Goal: Communication & Community: Share content

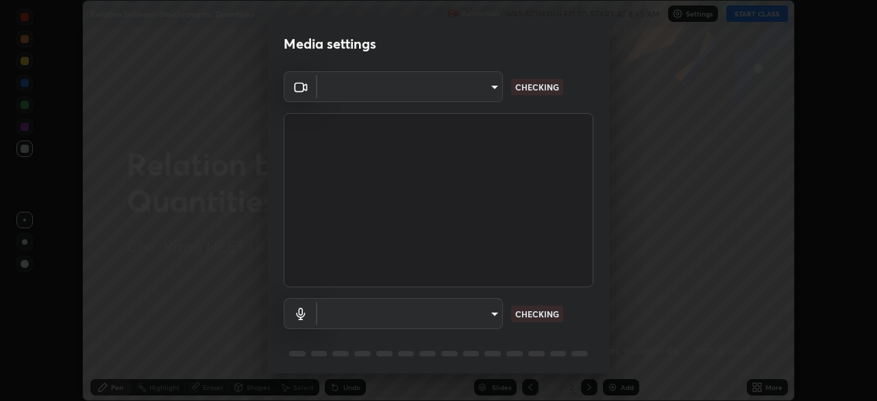
scroll to position [49, 0]
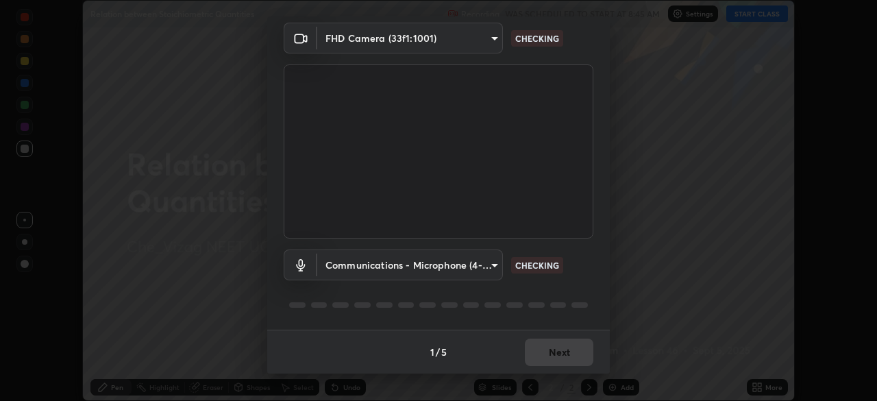
type input "4845557dca10993e581013970589eac48f795e0d899d370849d875fb2bc8e73d"
click at [488, 265] on body "Erase all Relation between Stoichiometric Quantities Recording WAS SCHEDULED TO…" at bounding box center [438, 200] width 877 height 401
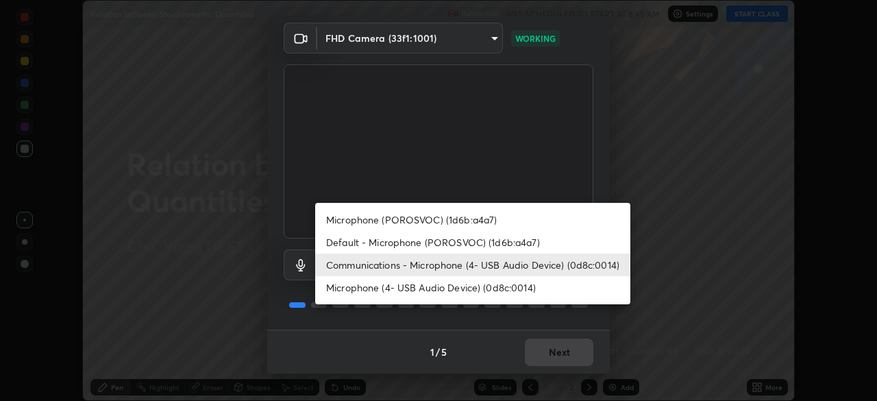
click at [477, 245] on li "Default - Microphone (POROSVOC) (1d6b:a4a7)" at bounding box center [472, 242] width 315 height 23
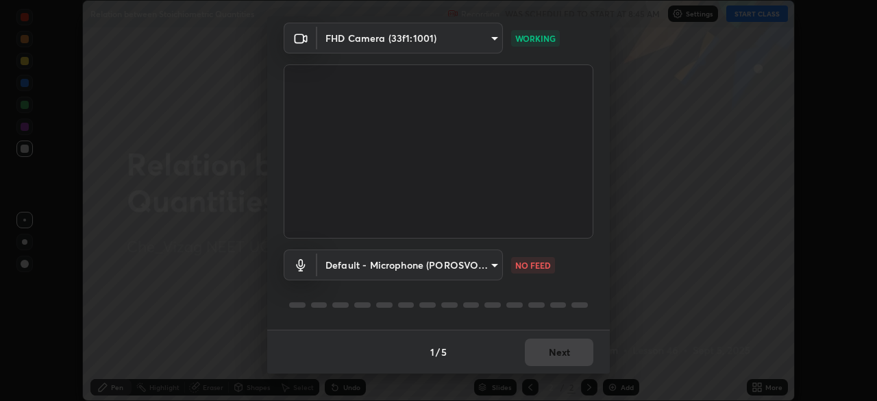
type input "default"
click at [546, 352] on div "1 / 5 Next" at bounding box center [438, 352] width 343 height 44
click at [551, 352] on button "Next" at bounding box center [559, 351] width 69 height 27
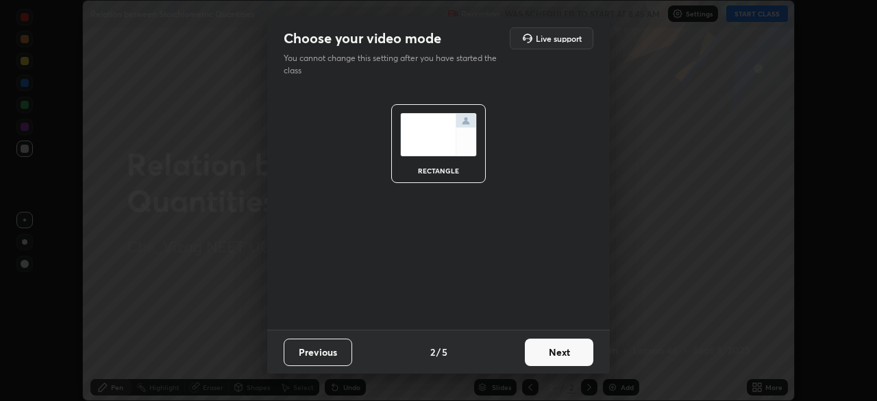
scroll to position [0, 0]
click at [551, 353] on button "Next" at bounding box center [559, 351] width 69 height 27
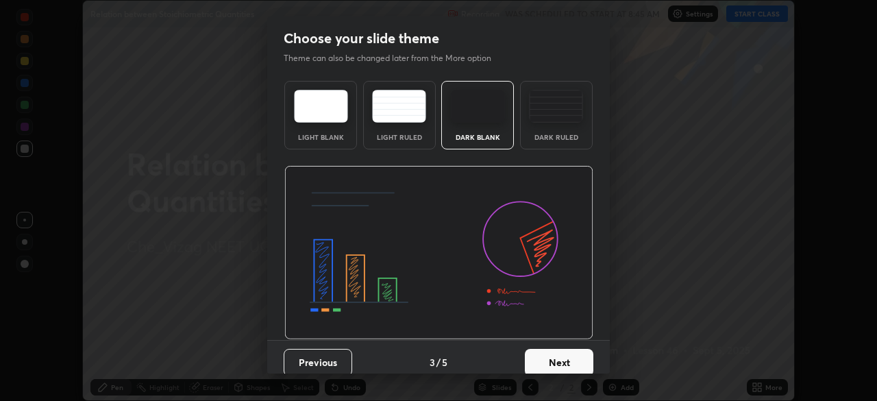
click at [549, 350] on button "Next" at bounding box center [559, 362] width 69 height 27
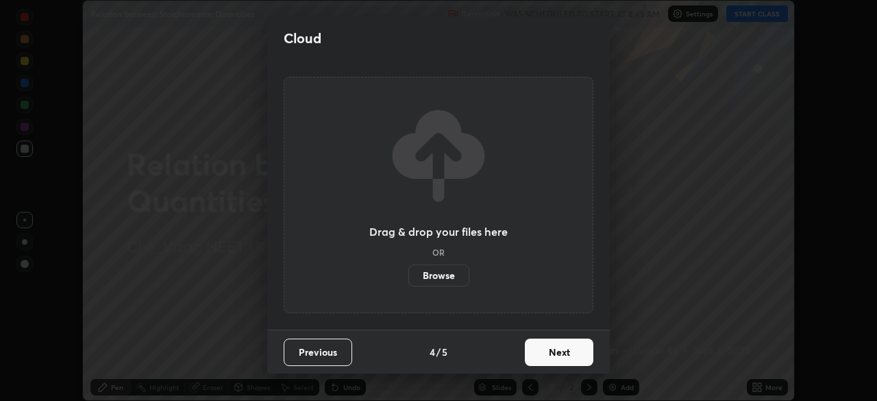
click at [551, 350] on button "Next" at bounding box center [559, 351] width 69 height 27
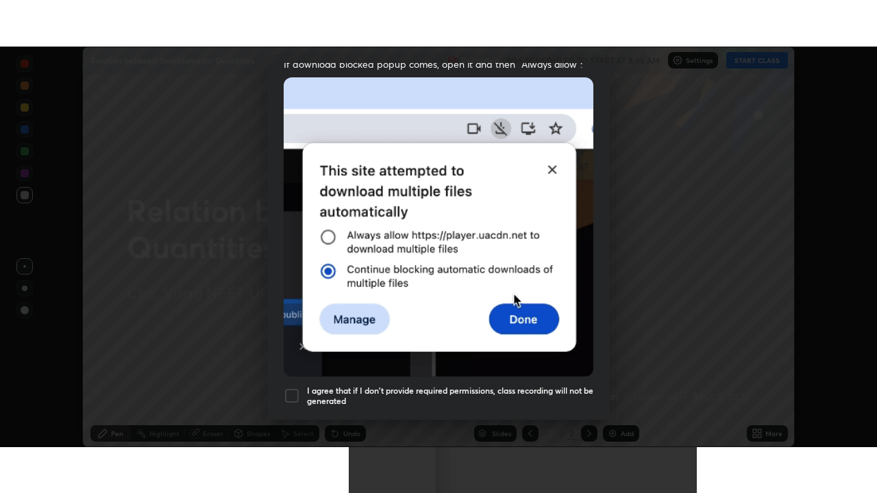
scroll to position [328, 0]
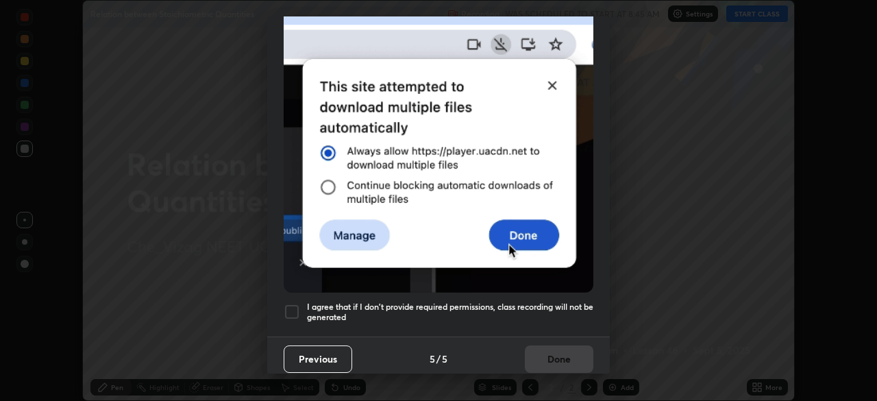
click at [290, 303] on div at bounding box center [292, 311] width 16 height 16
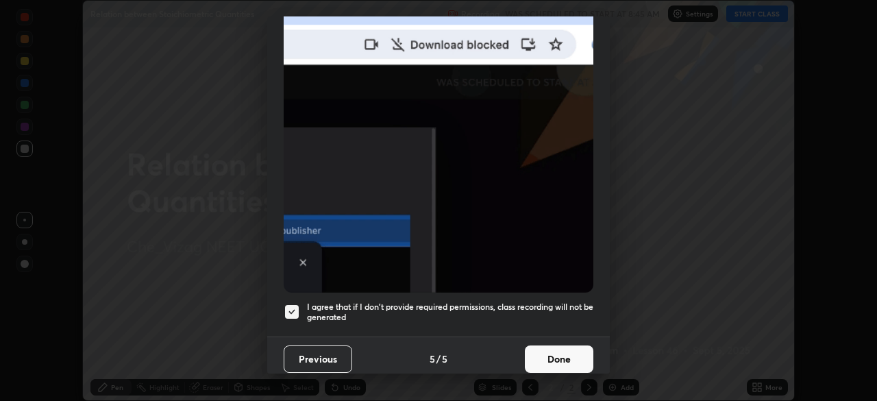
click at [555, 348] on button "Done" at bounding box center [559, 358] width 69 height 27
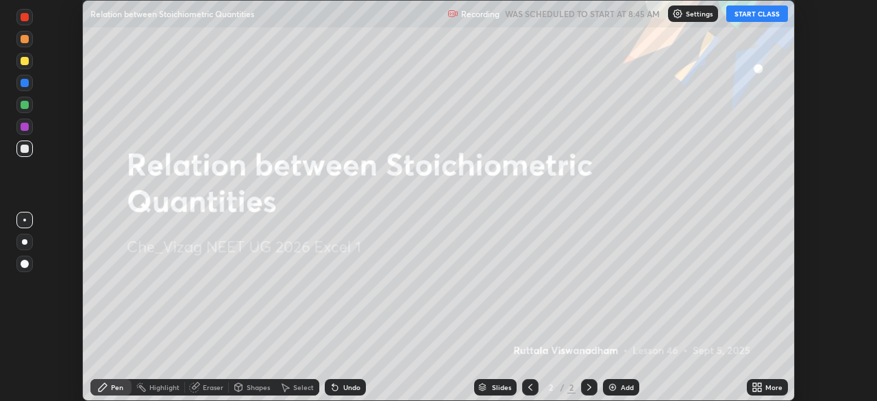
click at [759, 389] on icon at bounding box center [759, 389] width 3 height 3
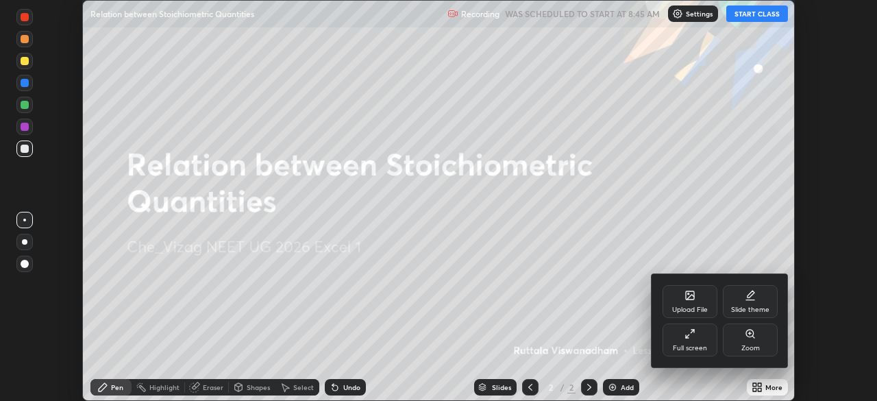
click at [702, 343] on div "Full screen" at bounding box center [689, 339] width 55 height 33
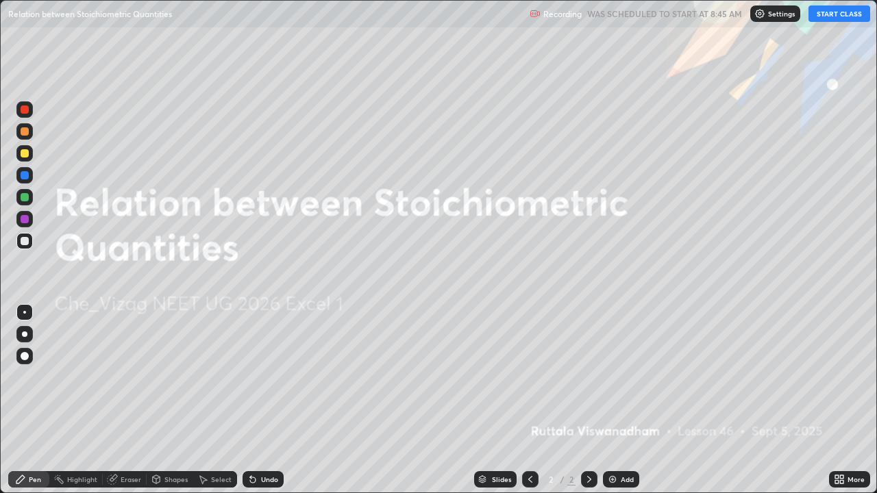
scroll to position [493, 877]
click at [830, 21] on button "START CLASS" at bounding box center [839, 13] width 62 height 16
click at [844, 13] on button "START CLASS" at bounding box center [839, 13] width 62 height 16
click at [825, 16] on img "button" at bounding box center [824, 13] width 11 height 11
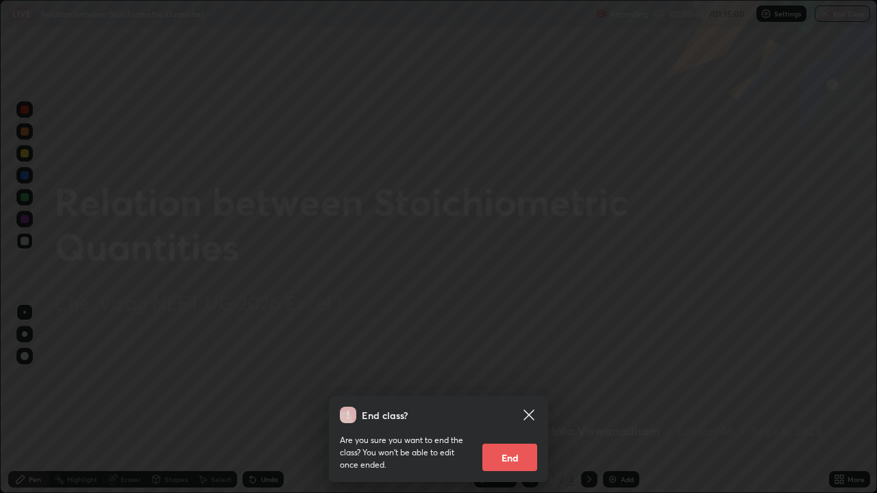
click at [529, 400] on icon at bounding box center [529, 415] width 16 height 16
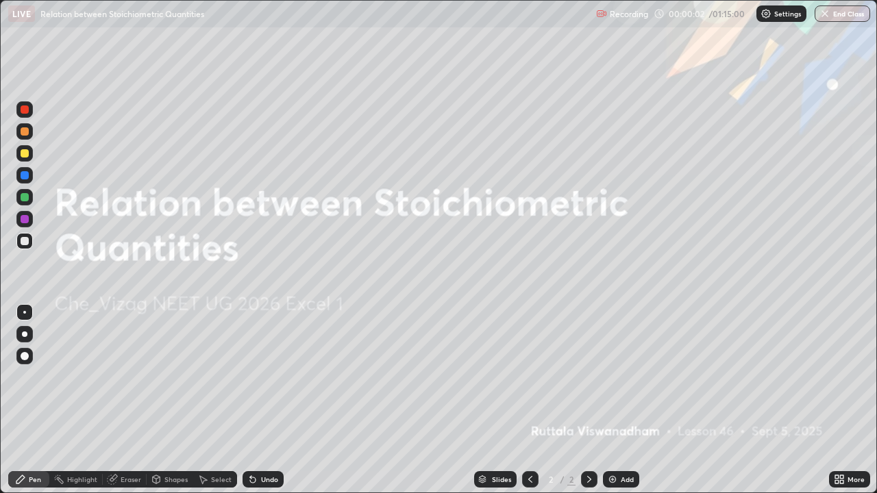
click at [622, 400] on div "Add" at bounding box center [627, 479] width 13 height 7
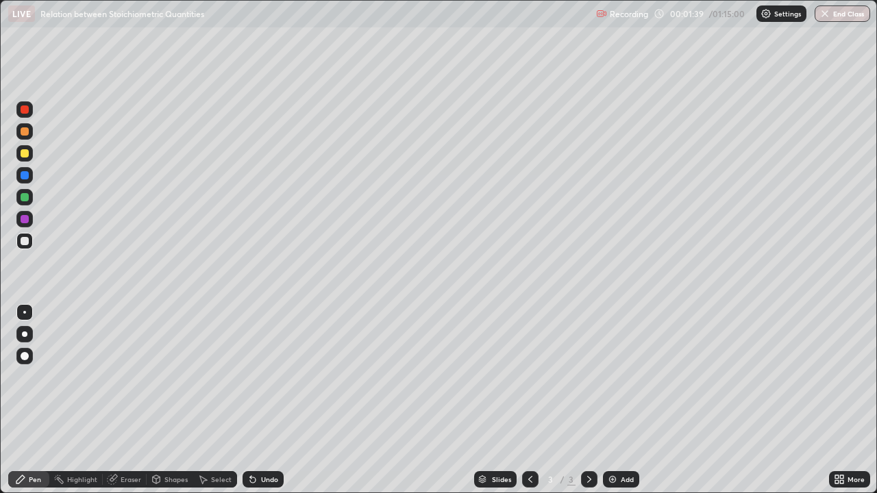
click at [27, 156] on div at bounding box center [25, 153] width 8 height 8
click at [255, 400] on icon at bounding box center [252, 479] width 11 height 11
click at [261, 400] on div "Undo" at bounding box center [269, 479] width 17 height 7
click at [264, 400] on div "Undo" at bounding box center [269, 479] width 17 height 7
click at [258, 400] on div "Undo" at bounding box center [263, 479] width 41 height 16
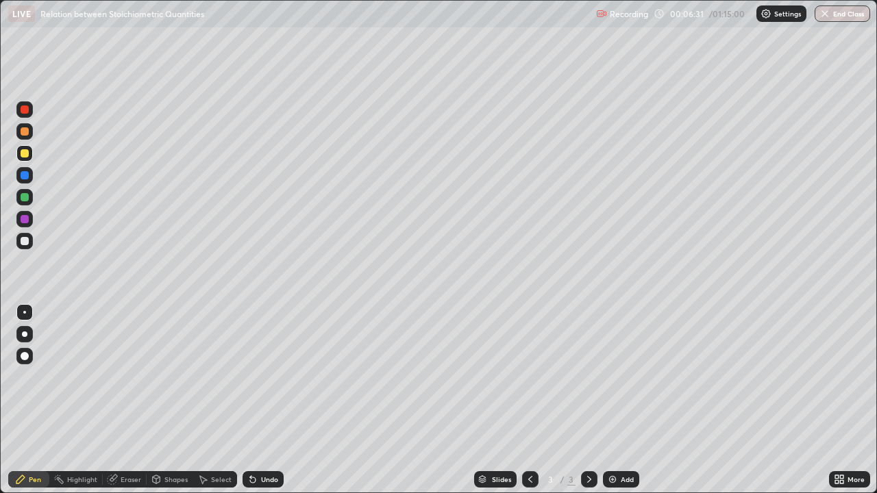
click at [615, 400] on img at bounding box center [612, 479] width 11 height 11
click at [28, 239] on div at bounding box center [25, 241] width 8 height 8
click at [263, 400] on div "Undo" at bounding box center [269, 479] width 17 height 7
click at [262, 400] on div "Undo" at bounding box center [269, 479] width 17 height 7
click at [263, 400] on div "Undo" at bounding box center [269, 479] width 17 height 7
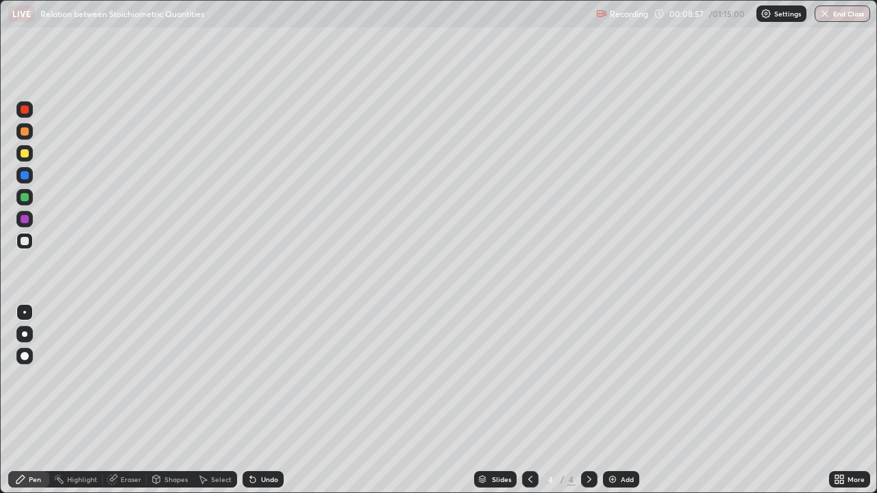
click at [254, 400] on icon at bounding box center [252, 479] width 11 height 11
click at [261, 400] on div "Undo" at bounding box center [269, 479] width 17 height 7
click at [265, 400] on div "Undo" at bounding box center [269, 479] width 17 height 7
click at [266, 400] on div "Undo" at bounding box center [269, 479] width 17 height 7
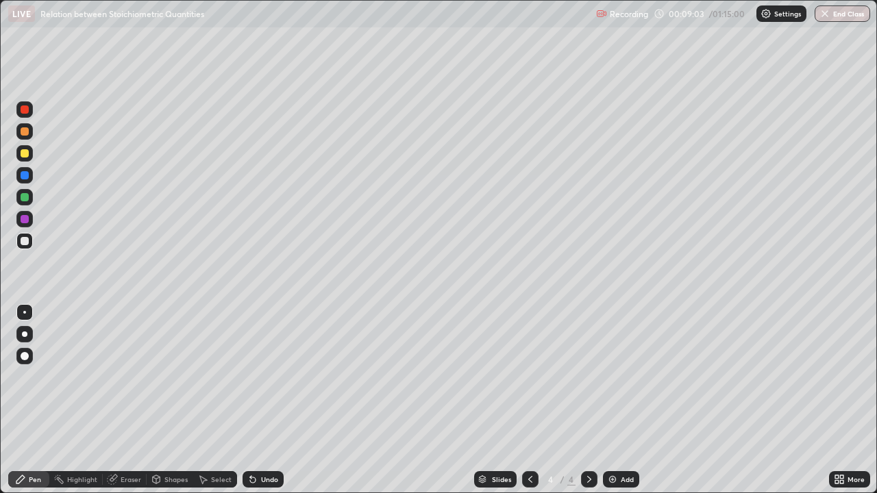
click at [267, 400] on div "Undo" at bounding box center [269, 479] width 17 height 7
click at [268, 400] on div "Undo" at bounding box center [269, 479] width 17 height 7
click at [269, 400] on div "Undo" at bounding box center [263, 479] width 41 height 16
click at [23, 216] on div at bounding box center [25, 219] width 8 height 8
click at [26, 172] on div at bounding box center [25, 175] width 8 height 8
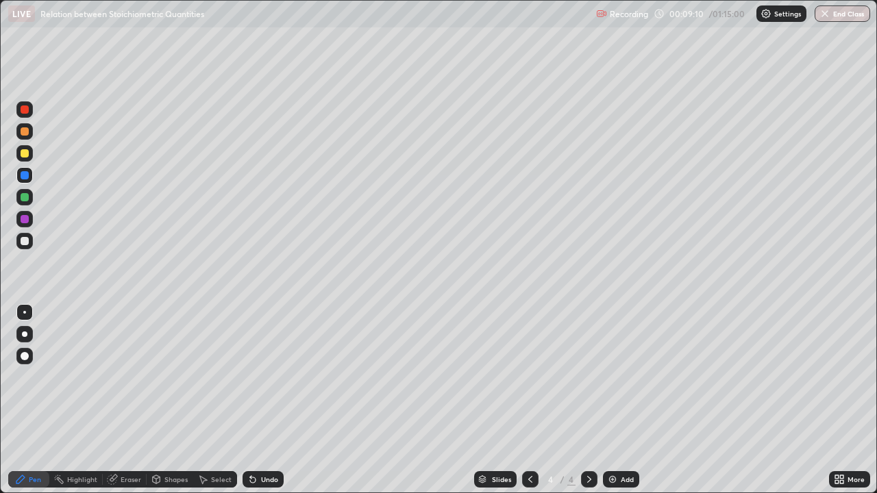
click at [27, 154] on div at bounding box center [25, 153] width 8 height 8
click at [31, 238] on div at bounding box center [24, 241] width 16 height 16
click at [27, 153] on div at bounding box center [25, 153] width 8 height 8
click at [27, 243] on div at bounding box center [25, 241] width 8 height 8
click at [613, 400] on img at bounding box center [612, 479] width 11 height 11
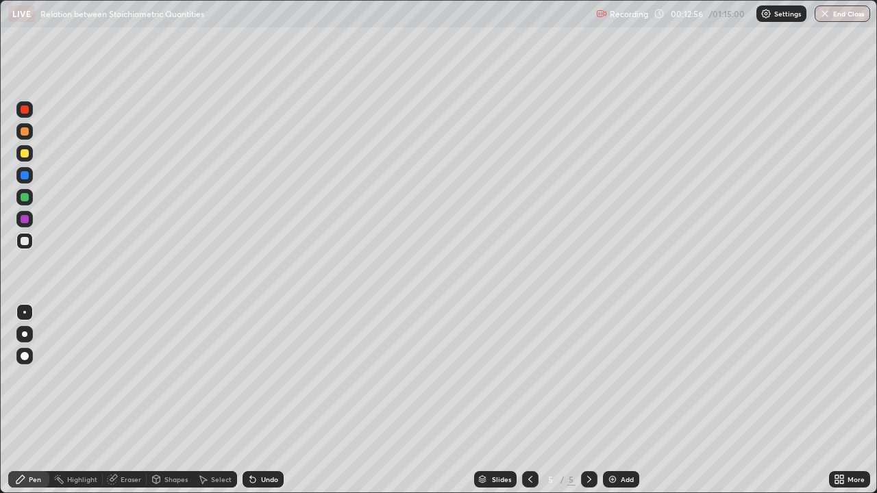
click at [259, 400] on div "Undo" at bounding box center [263, 479] width 41 height 16
click at [256, 400] on div "Undo" at bounding box center [263, 479] width 41 height 16
click at [260, 400] on div "Undo" at bounding box center [263, 479] width 41 height 16
click at [261, 400] on div "Undo" at bounding box center [269, 479] width 17 height 7
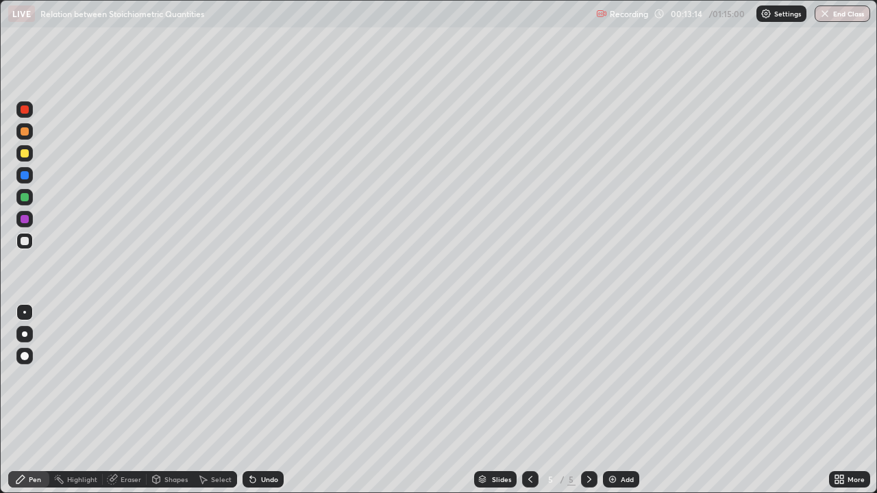
click at [260, 400] on div "Undo" at bounding box center [263, 479] width 41 height 16
click at [84, 400] on div "Highlight" at bounding box center [82, 479] width 30 height 7
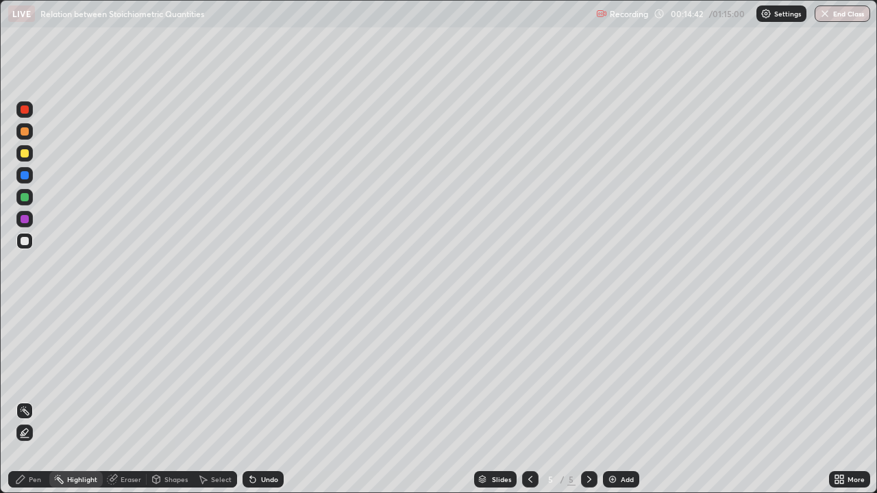
click at [123, 400] on div "Eraser" at bounding box center [131, 479] width 21 height 7
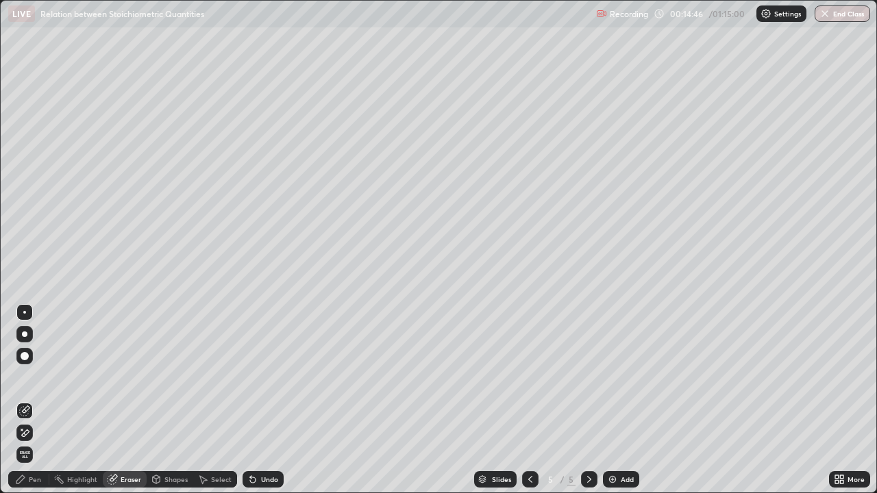
click at [31, 400] on div "Pen" at bounding box center [35, 479] width 12 height 7
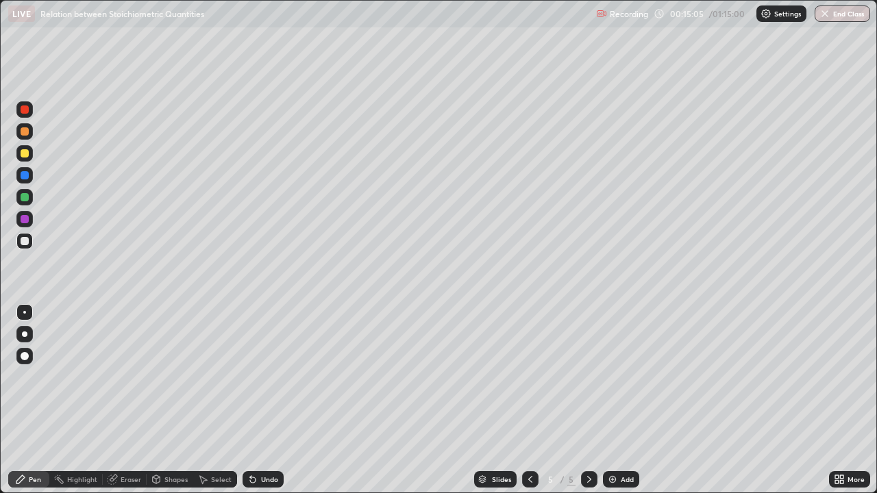
click at [122, 400] on div "Eraser" at bounding box center [131, 479] width 21 height 7
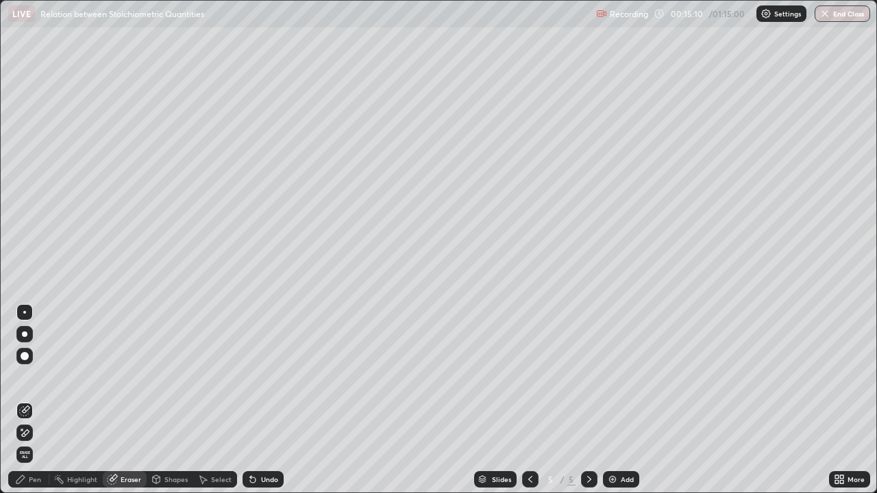
click at [261, 400] on div "Undo" at bounding box center [269, 479] width 17 height 7
click at [40, 400] on div "Pen" at bounding box center [28, 479] width 41 height 16
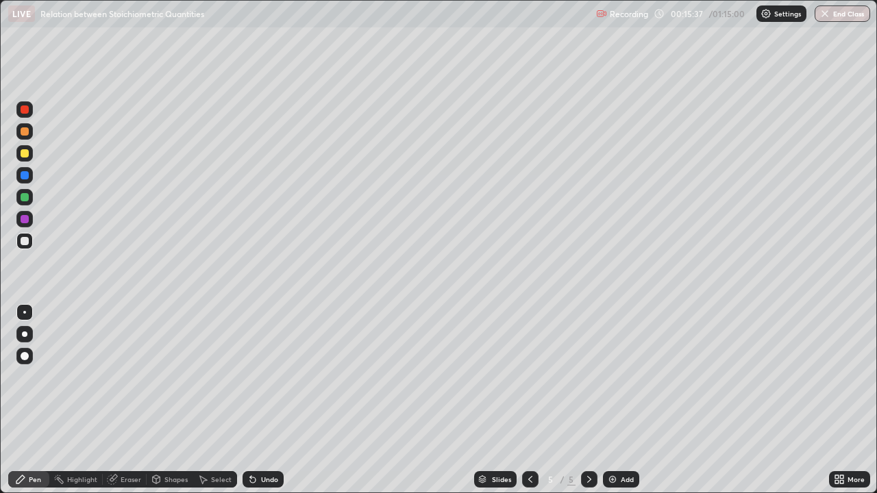
click at [23, 149] on div at bounding box center [25, 153] width 8 height 8
click at [166, 400] on div "Shapes" at bounding box center [175, 479] width 23 height 7
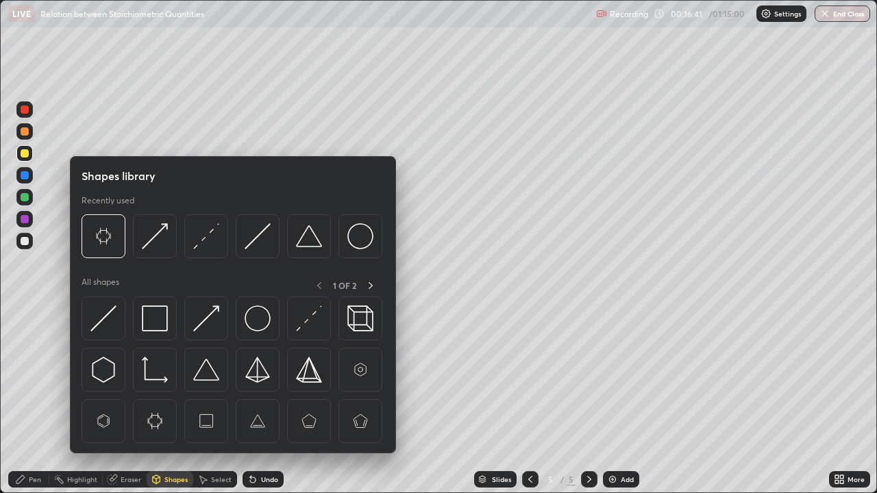
click at [127, 400] on div "Eraser" at bounding box center [131, 479] width 21 height 7
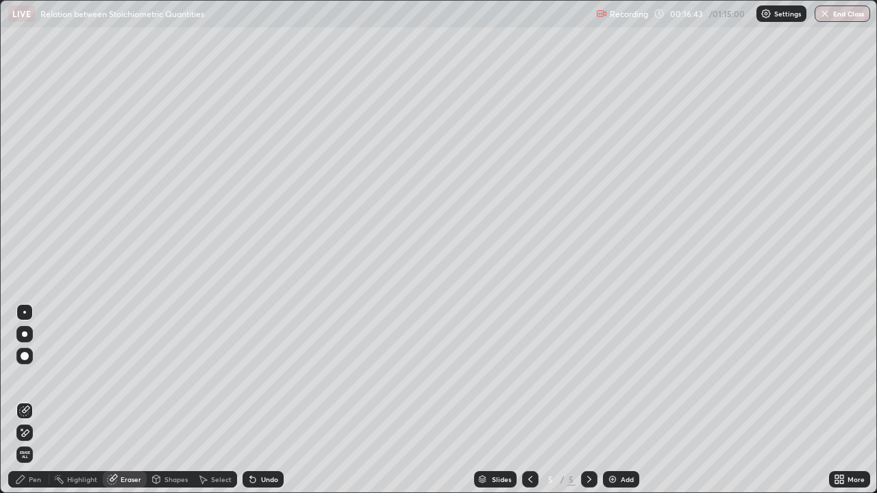
click at [38, 400] on div "Pen" at bounding box center [35, 479] width 12 height 7
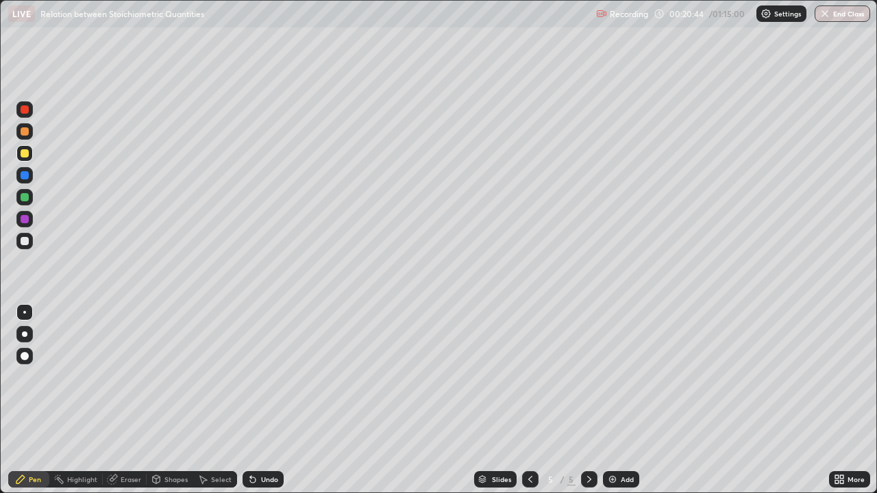
click at [615, 400] on img at bounding box center [612, 479] width 11 height 11
click at [25, 243] on div at bounding box center [25, 241] width 8 height 8
click at [24, 178] on div at bounding box center [25, 175] width 8 height 8
click at [262, 400] on div "Undo" at bounding box center [269, 479] width 17 height 7
click at [529, 400] on icon at bounding box center [530, 479] width 11 height 11
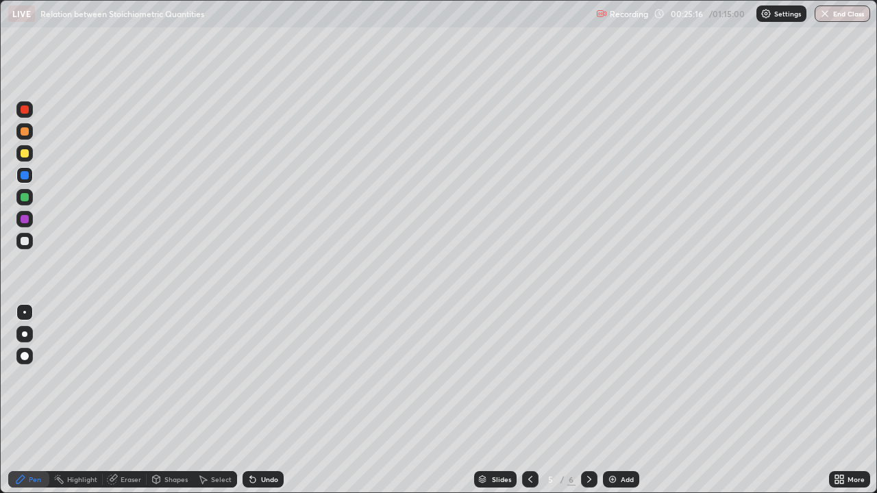
click at [588, 400] on icon at bounding box center [589, 479] width 11 height 11
click at [25, 243] on div at bounding box center [25, 241] width 8 height 8
click at [24, 156] on div at bounding box center [25, 153] width 8 height 8
click at [26, 240] on div at bounding box center [25, 241] width 8 height 8
click at [24, 157] on div at bounding box center [25, 153] width 8 height 8
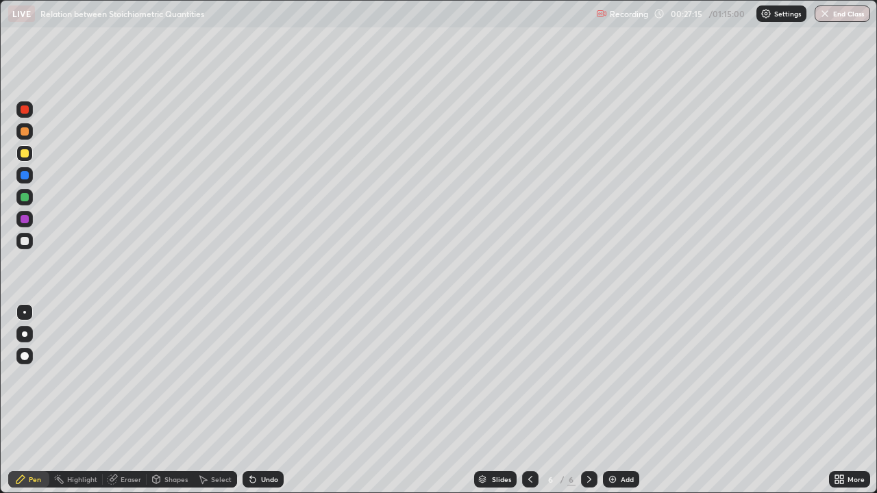
click at [19, 196] on div at bounding box center [24, 197] width 16 height 16
click at [25, 153] on div at bounding box center [25, 153] width 8 height 8
click at [22, 194] on div at bounding box center [25, 197] width 8 height 8
click at [25, 176] on div at bounding box center [25, 175] width 8 height 8
click at [27, 156] on div at bounding box center [25, 153] width 8 height 8
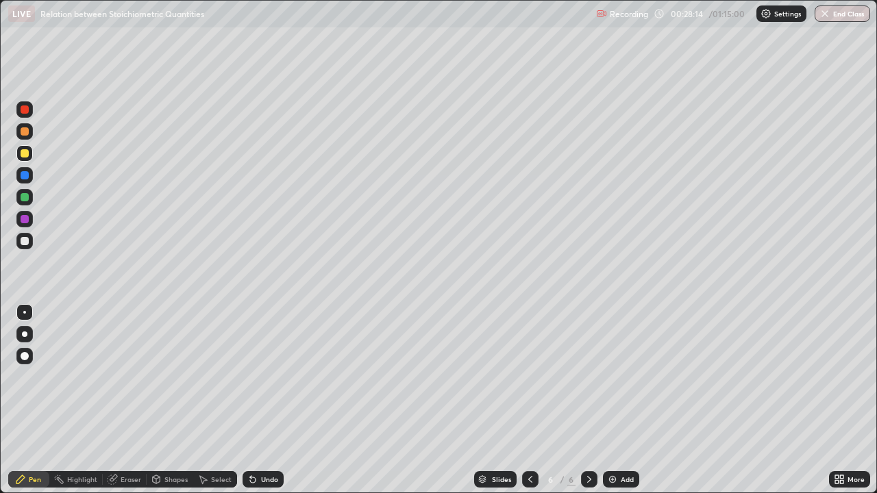
click at [24, 175] on div at bounding box center [25, 175] width 8 height 8
click at [25, 155] on div at bounding box center [25, 153] width 8 height 8
click at [28, 199] on div at bounding box center [25, 197] width 8 height 8
click at [623, 400] on div "Add" at bounding box center [627, 479] width 13 height 7
click at [26, 244] on div at bounding box center [25, 241] width 8 height 8
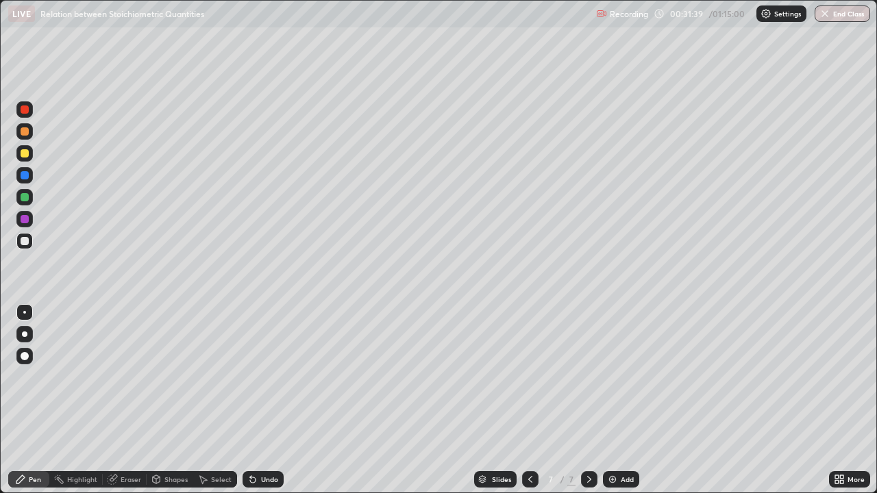
click at [261, 400] on div "Undo" at bounding box center [269, 479] width 17 height 7
click at [25, 196] on div at bounding box center [25, 197] width 8 height 8
click at [22, 155] on div at bounding box center [25, 153] width 8 height 8
click at [24, 241] on div at bounding box center [25, 241] width 8 height 8
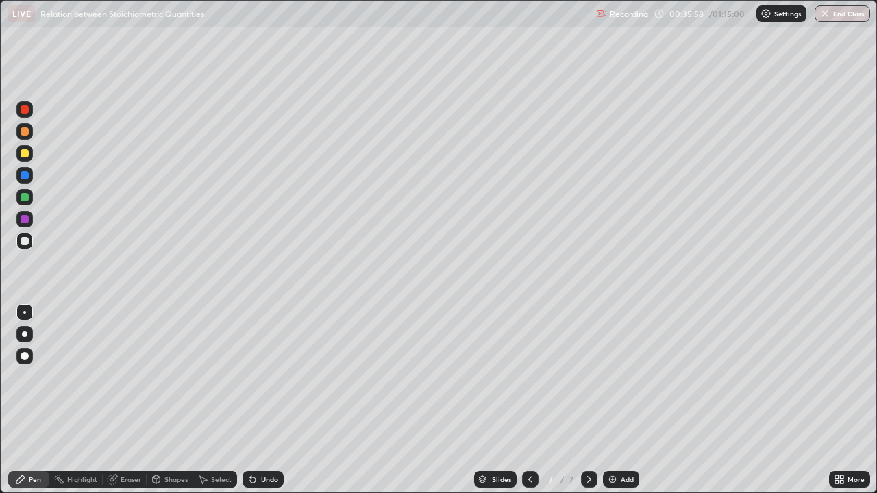
click at [213, 400] on div "Select" at bounding box center [221, 479] width 21 height 7
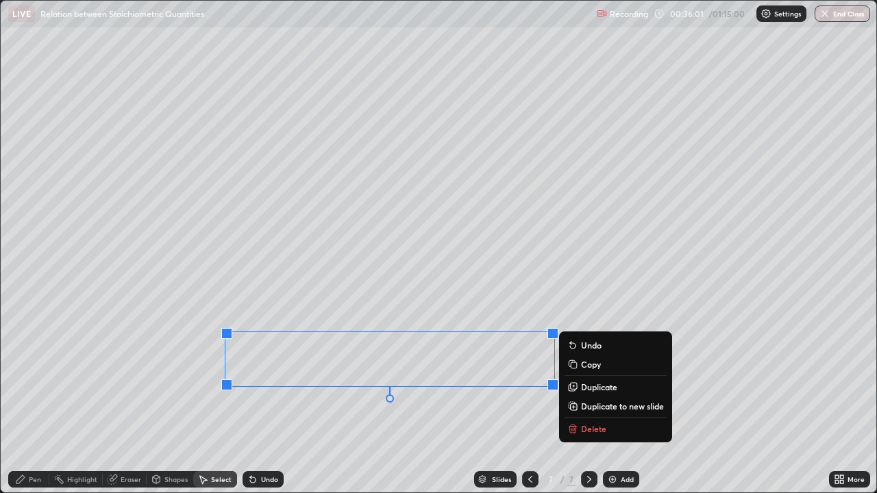
click at [336, 400] on div "0 ° Undo Copy Duplicate Duplicate to new slide Delete" at bounding box center [439, 247] width 876 height 492
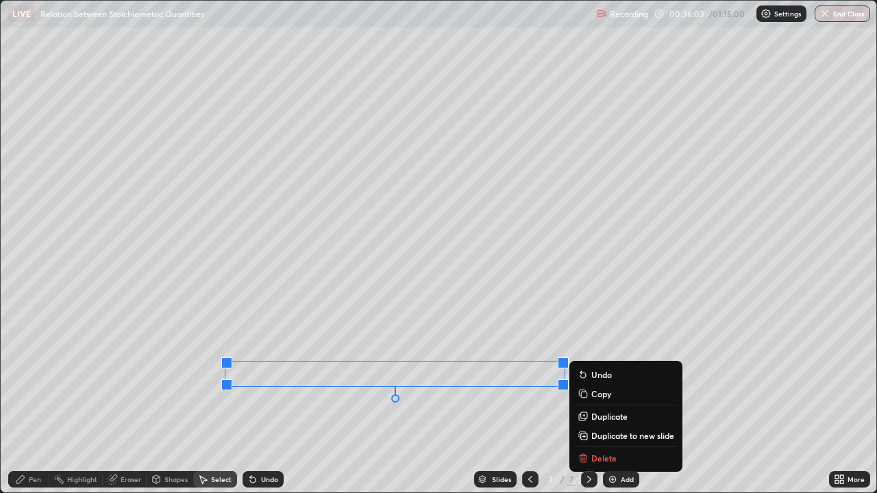
click at [601, 400] on p "Duplicate to new slide" at bounding box center [632, 435] width 83 height 11
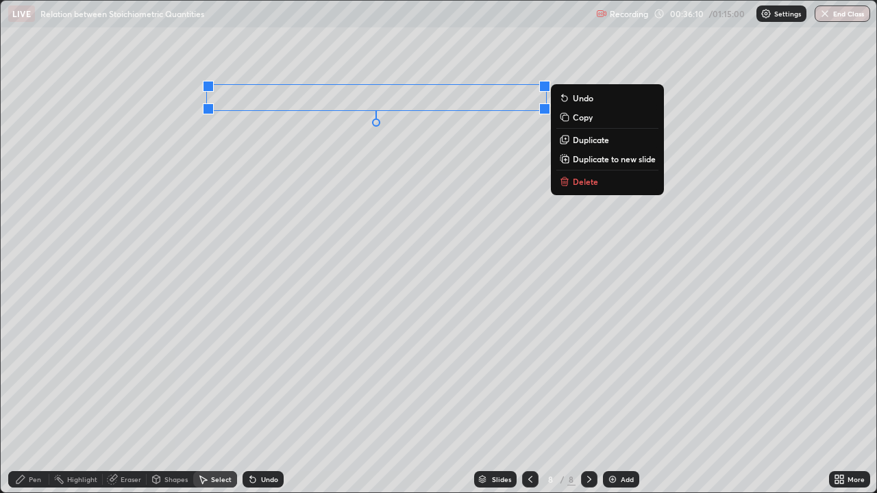
click at [271, 224] on div "0 ° Undo Copy Duplicate Duplicate to new slide Delete" at bounding box center [439, 247] width 876 height 492
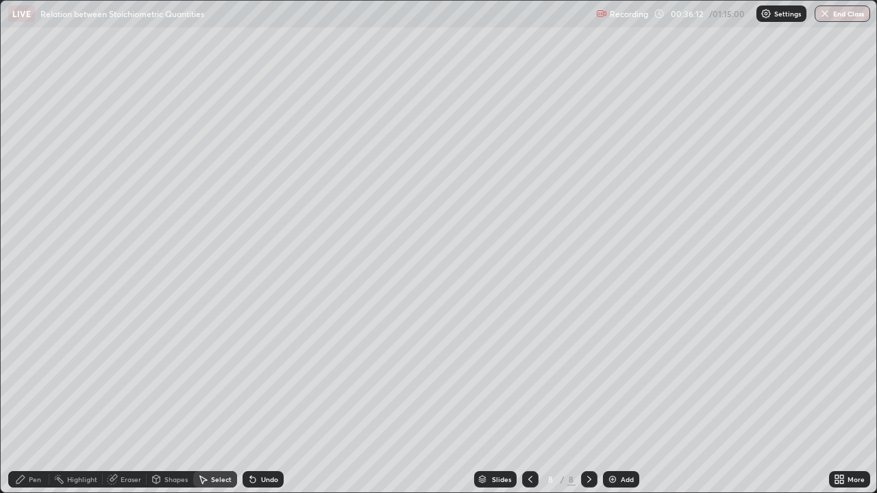
click at [39, 400] on div "Pen" at bounding box center [28, 479] width 41 height 16
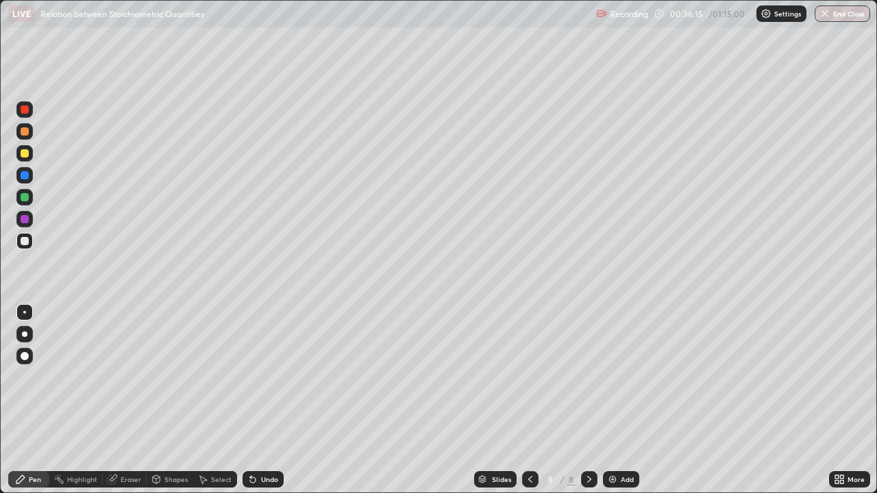
click at [27, 156] on div at bounding box center [25, 153] width 8 height 8
click at [22, 173] on div at bounding box center [25, 175] width 8 height 8
click at [25, 156] on div at bounding box center [25, 153] width 8 height 8
click at [84, 400] on div "Highlight" at bounding box center [82, 479] width 30 height 7
click at [119, 400] on div "Eraser" at bounding box center [125, 479] width 44 height 16
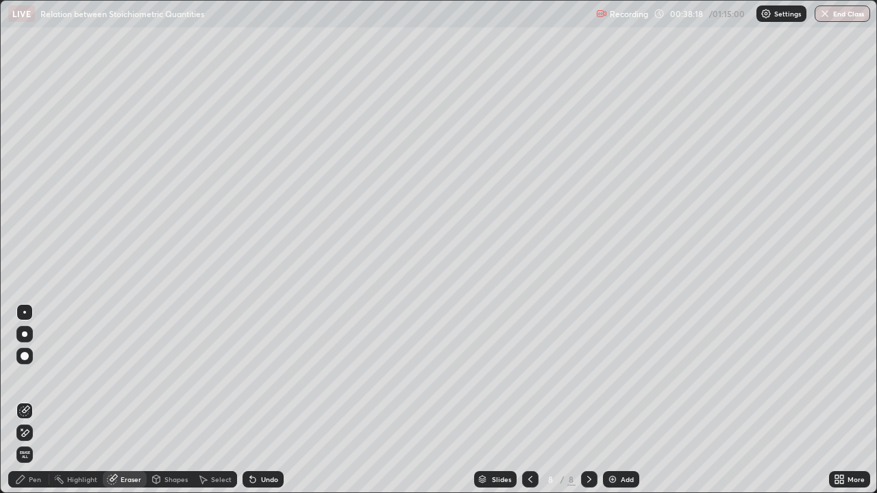
click at [32, 400] on div "Pen" at bounding box center [35, 479] width 12 height 7
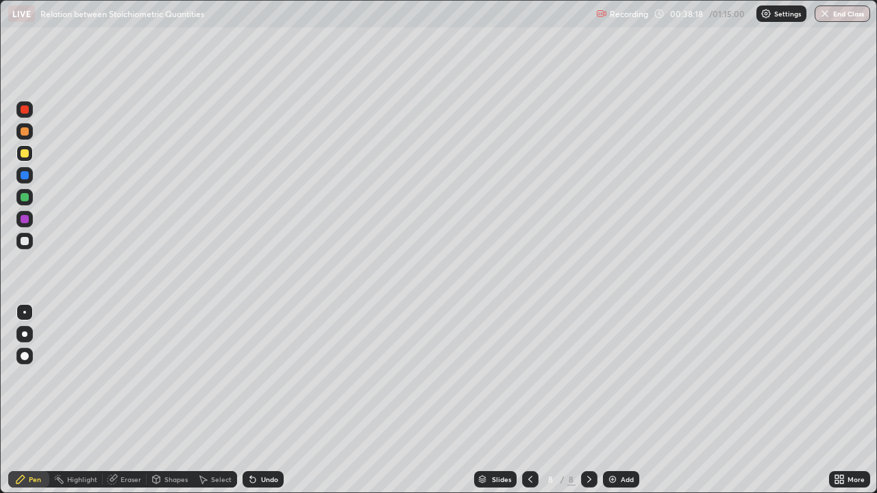
click at [23, 244] on div at bounding box center [25, 241] width 8 height 8
click at [211, 400] on div "Select" at bounding box center [221, 479] width 21 height 7
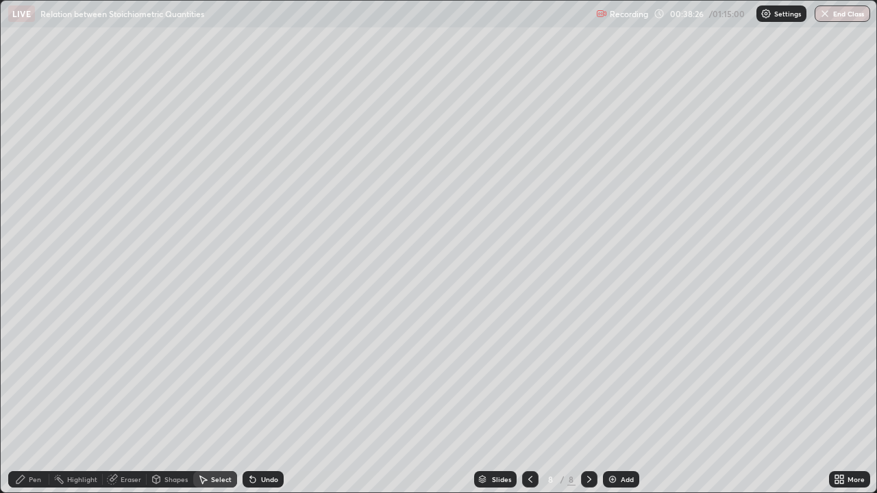
click at [211, 400] on div "Select" at bounding box center [221, 479] width 21 height 7
click at [251, 400] on icon at bounding box center [252, 479] width 5 height 5
click at [261, 400] on div "Undo" at bounding box center [269, 479] width 17 height 7
click at [264, 400] on div "Undo" at bounding box center [269, 479] width 17 height 7
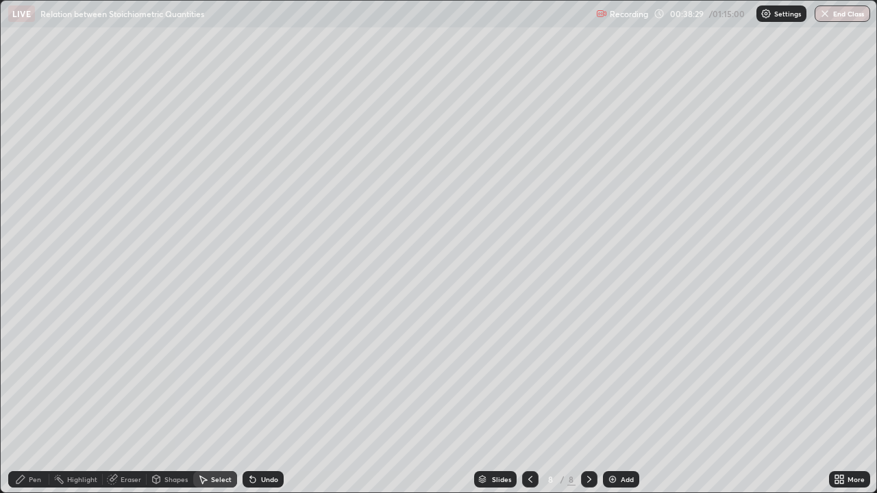
click at [40, 400] on div "Pen" at bounding box center [28, 479] width 41 height 16
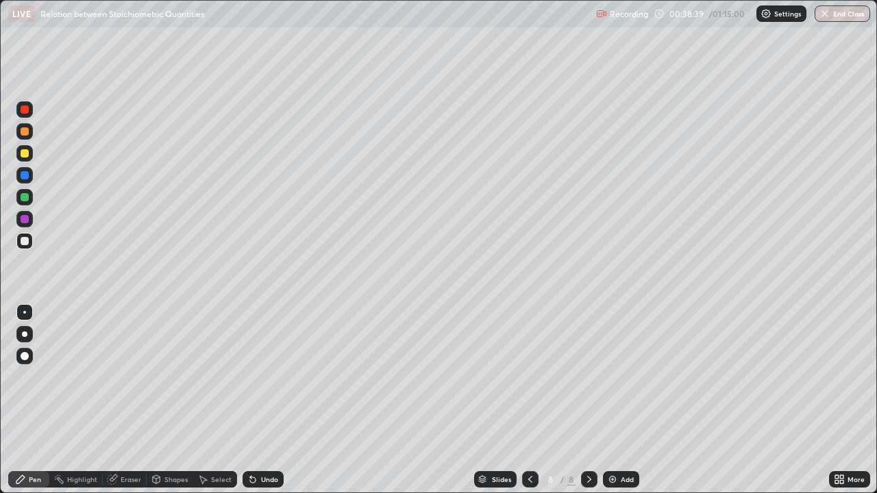
click at [257, 400] on div "Undo" at bounding box center [263, 479] width 41 height 16
click at [258, 400] on div "Undo" at bounding box center [263, 479] width 41 height 16
click at [260, 400] on div "Undo" at bounding box center [263, 479] width 41 height 16
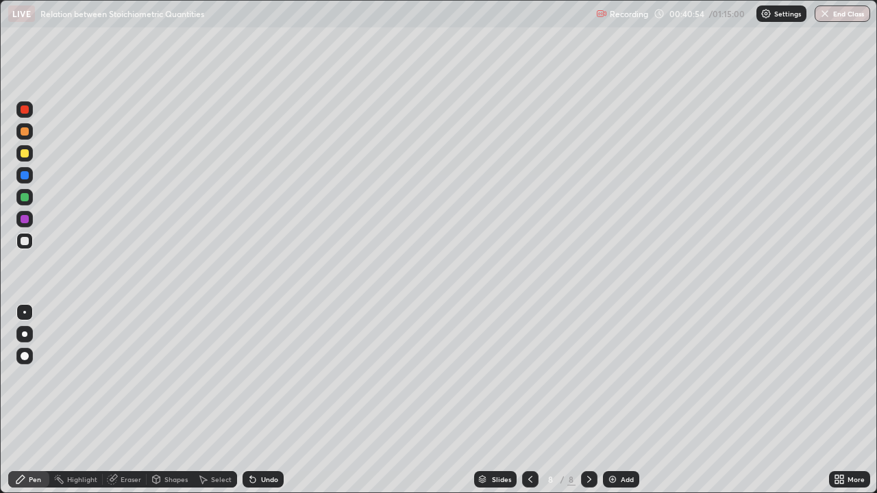
click at [26, 178] on div at bounding box center [25, 175] width 8 height 8
click at [619, 400] on div "Add" at bounding box center [621, 479] width 36 height 16
click at [23, 159] on div at bounding box center [24, 153] width 16 height 16
click at [257, 400] on div "Undo" at bounding box center [263, 479] width 41 height 16
click at [256, 400] on div "Undo" at bounding box center [263, 479] width 41 height 16
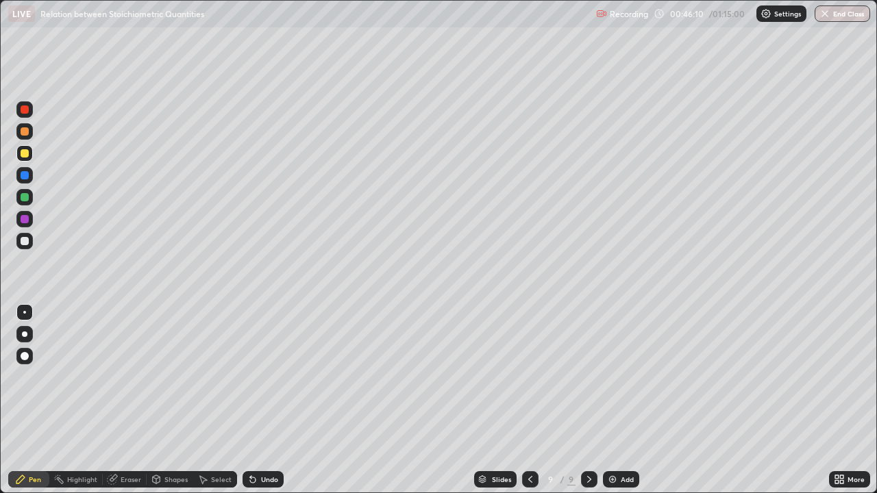
click at [24, 244] on div at bounding box center [25, 241] width 8 height 8
click at [260, 400] on div "Undo" at bounding box center [263, 479] width 41 height 16
click at [25, 156] on div at bounding box center [25, 153] width 8 height 8
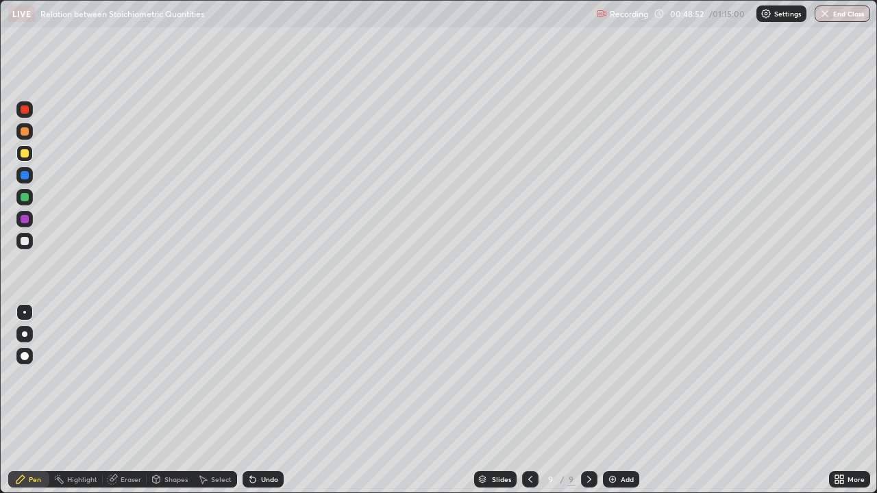
click at [26, 243] on div at bounding box center [25, 241] width 8 height 8
click at [27, 176] on div at bounding box center [25, 175] width 8 height 8
click at [23, 245] on div at bounding box center [25, 241] width 8 height 8
click at [24, 198] on div at bounding box center [25, 197] width 8 height 8
click at [613, 400] on img at bounding box center [612, 479] width 11 height 11
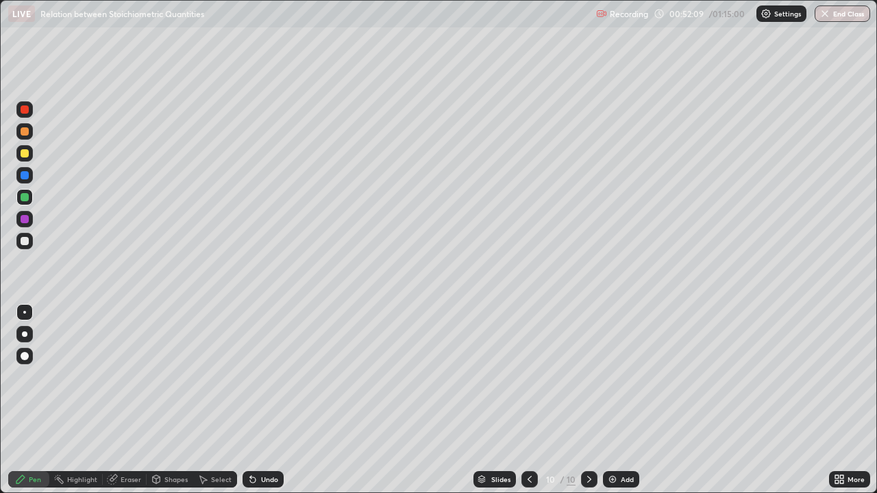
click at [25, 154] on div at bounding box center [25, 153] width 8 height 8
click at [27, 240] on div at bounding box center [25, 241] width 8 height 8
click at [26, 156] on div at bounding box center [25, 153] width 8 height 8
click at [18, 179] on div at bounding box center [24, 175] width 16 height 16
click at [264, 400] on div "Undo" at bounding box center [263, 479] width 41 height 16
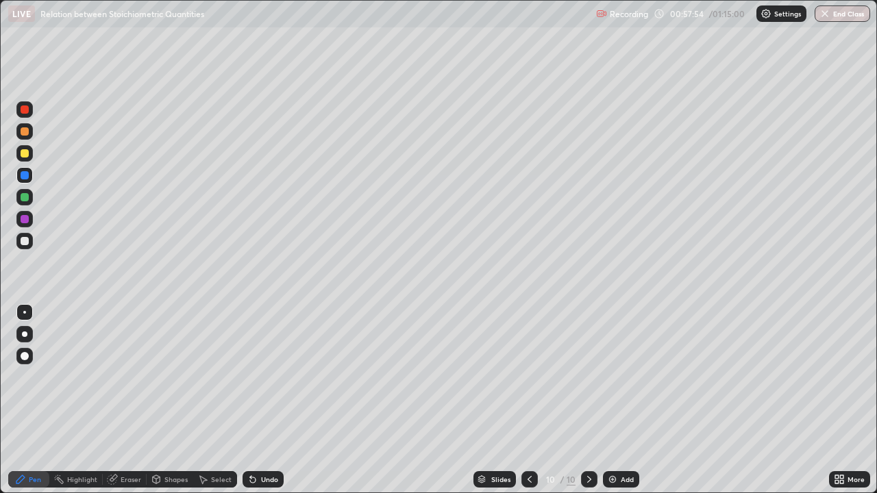
click at [23, 241] on div at bounding box center [25, 241] width 8 height 8
click at [261, 400] on div "Undo" at bounding box center [269, 479] width 17 height 7
click at [616, 400] on img at bounding box center [612, 479] width 11 height 11
click at [21, 155] on div at bounding box center [25, 153] width 8 height 8
click at [836, 18] on button "End Class" at bounding box center [842, 13] width 55 height 16
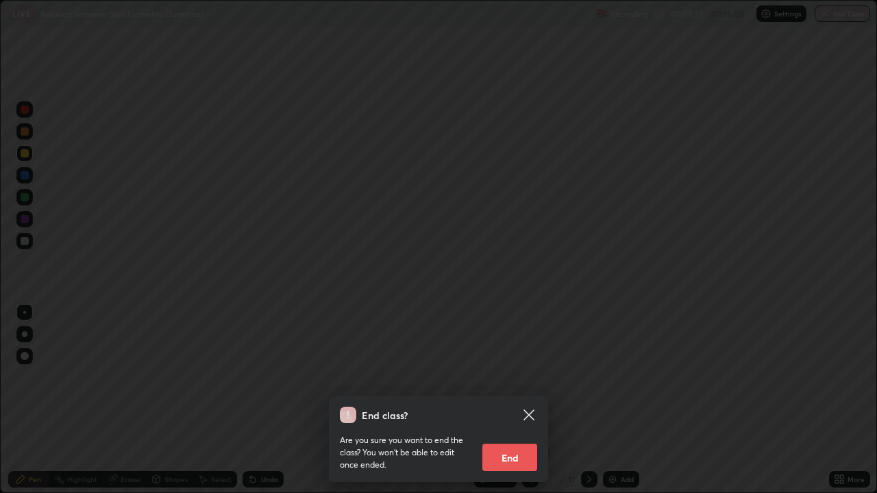
click at [519, 400] on button "End" at bounding box center [509, 457] width 55 height 27
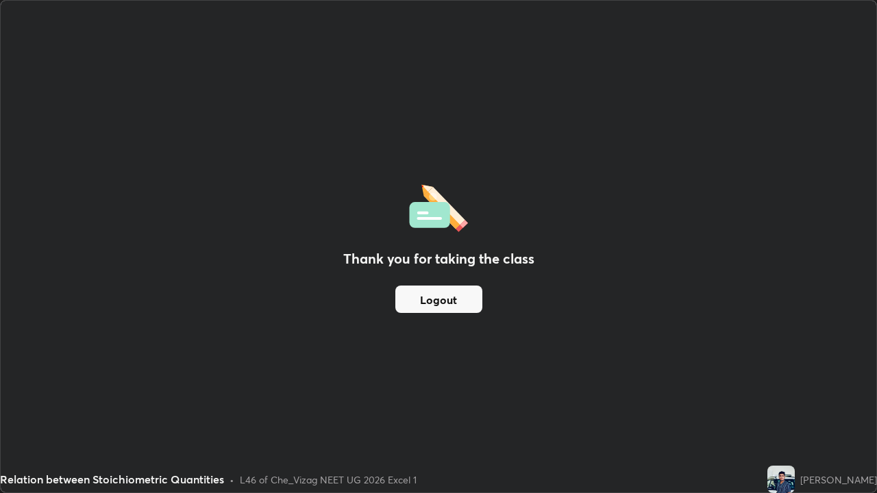
click at [531, 247] on div "Thank you for taking the class Logout" at bounding box center [439, 247] width 876 height 492
click at [497, 336] on div "Thank you for taking the class Logout" at bounding box center [439, 247] width 876 height 492
click at [579, 259] on div "Thank you for taking the class Logout" at bounding box center [439, 247] width 876 height 492
click at [615, 258] on div "Thank you for taking the class Logout" at bounding box center [439, 247] width 876 height 492
click at [547, 306] on div "Thank you for taking the class Logout" at bounding box center [439, 247] width 876 height 492
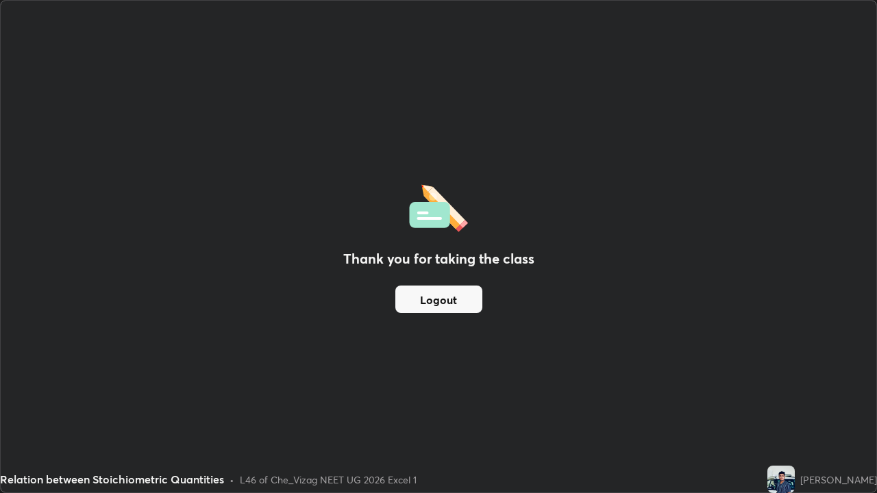
click at [460, 301] on button "Logout" at bounding box center [438, 299] width 87 height 27
click at [462, 295] on button "Logout" at bounding box center [438, 299] width 87 height 27
